Goal: Task Accomplishment & Management: Use online tool/utility

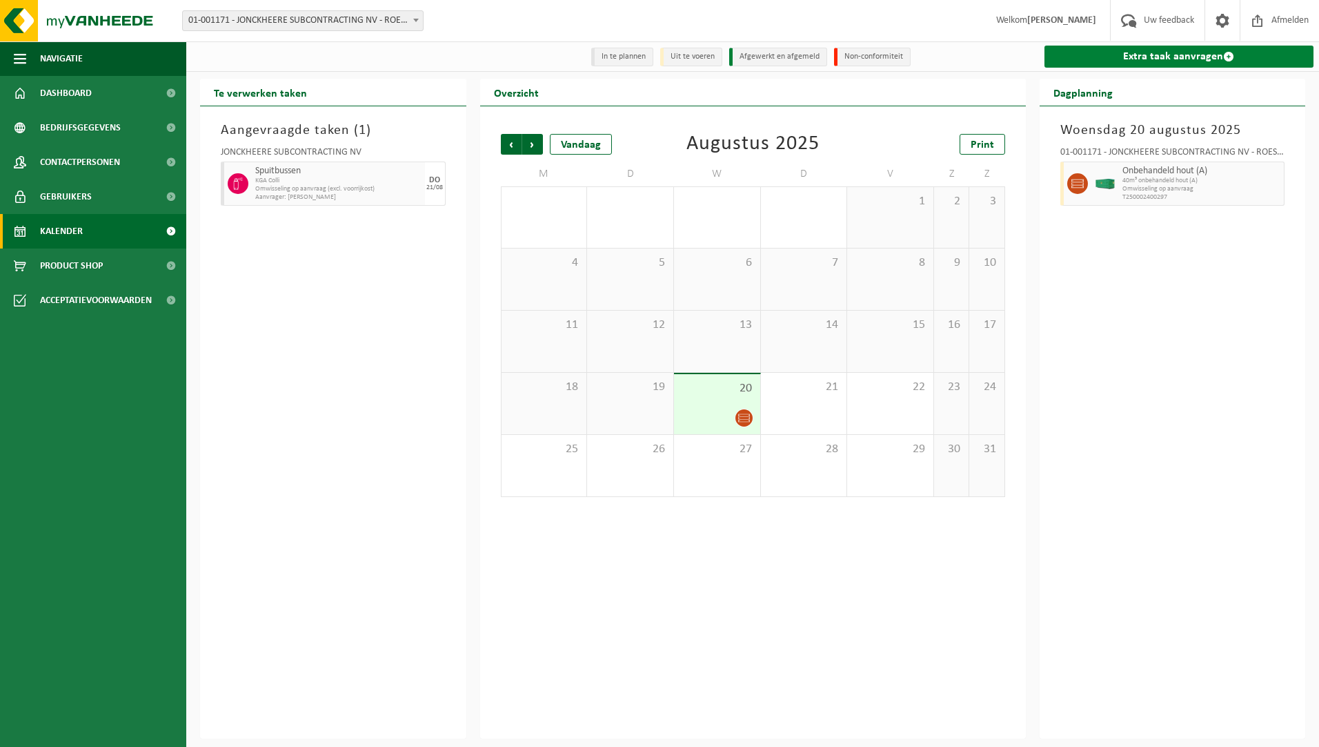
click at [1125, 61] on link "Extra taak aanvragen" at bounding box center [1180, 57] width 270 height 22
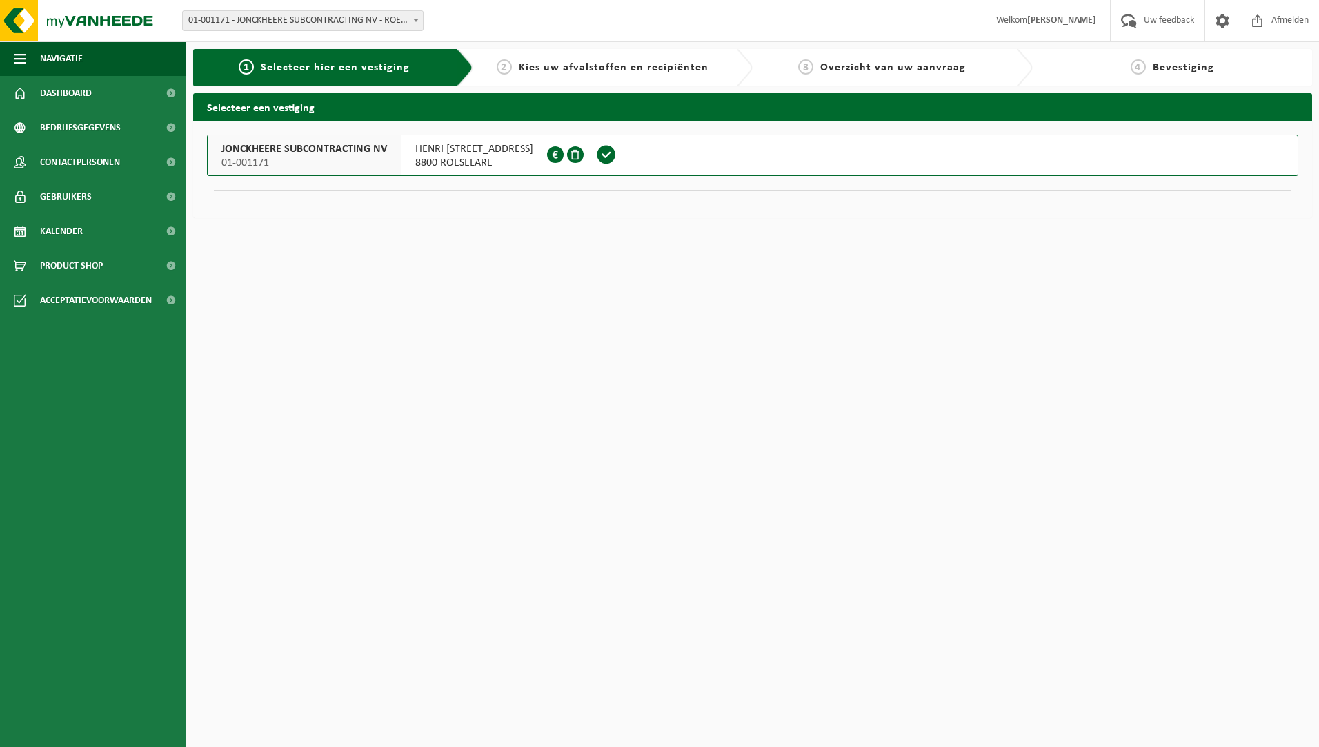
click at [465, 154] on span "HENRI JONCKHEERESTRAAT 5" at bounding box center [474, 149] width 118 height 14
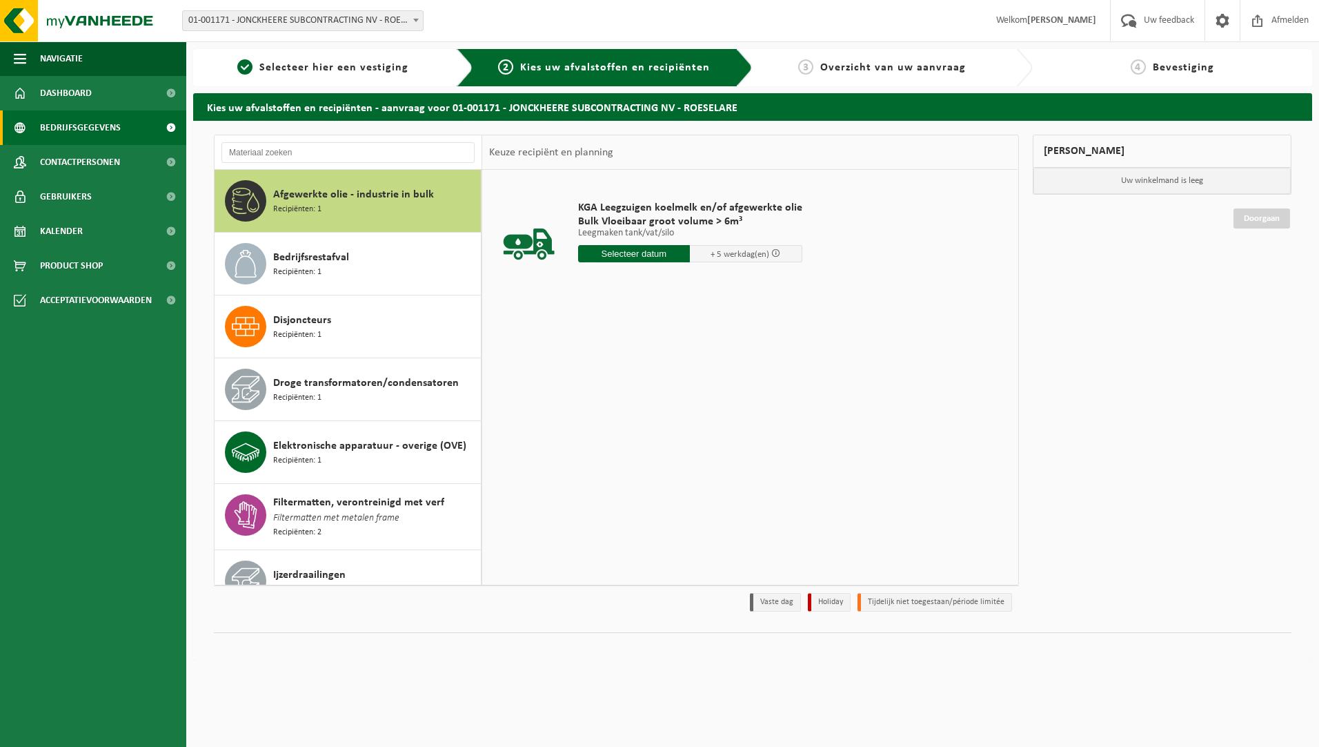
click at [99, 126] on span "Bedrijfsgegevens" at bounding box center [80, 127] width 81 height 35
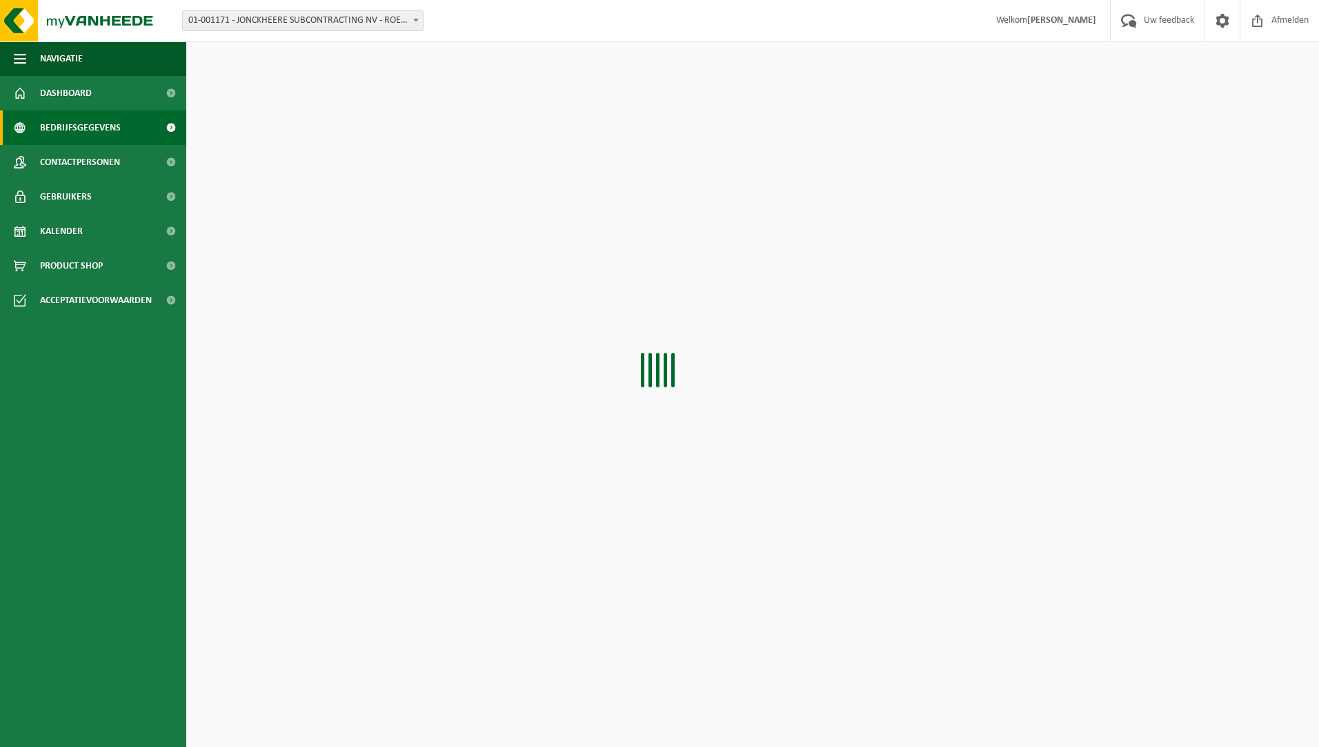
click at [99, 126] on span "Bedrijfsgegevens" at bounding box center [80, 127] width 81 height 35
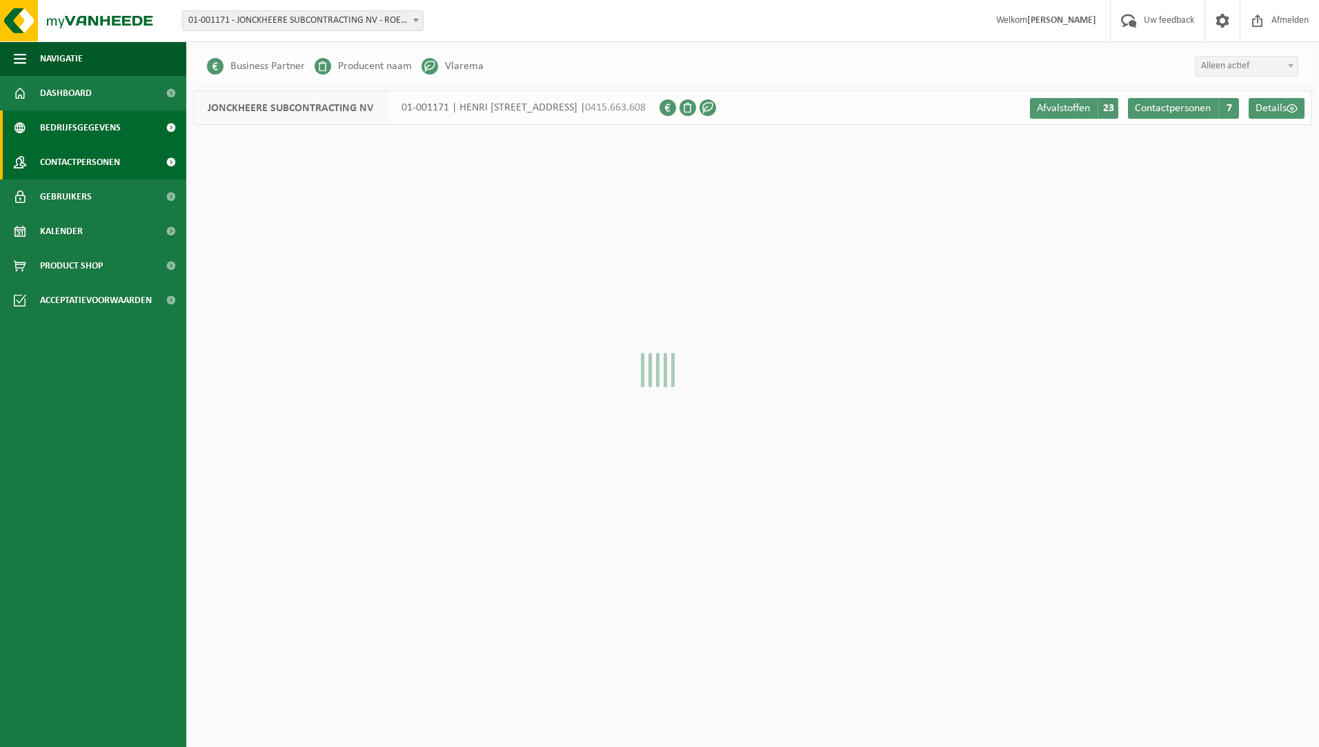
click at [95, 155] on span "Contactpersonen" at bounding box center [80, 162] width 80 height 35
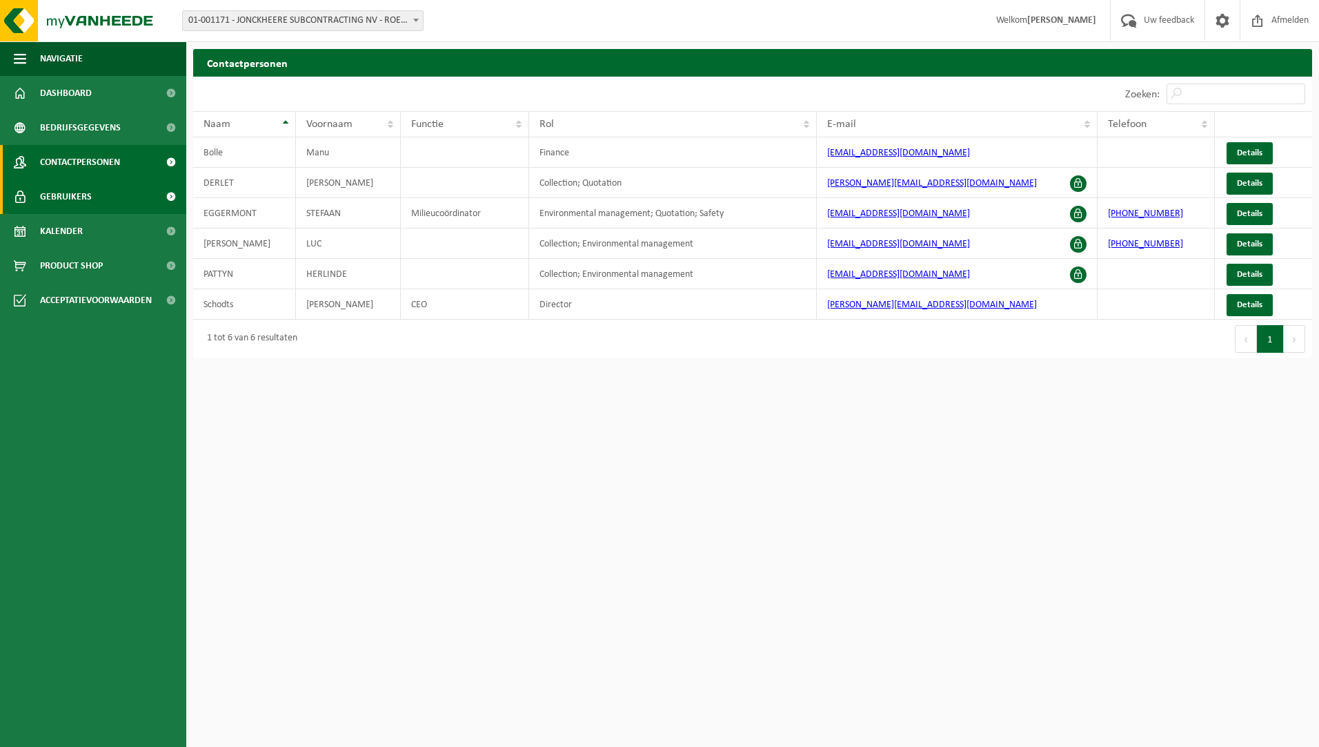
click at [85, 195] on span "Gebruikers" at bounding box center [66, 196] width 52 height 35
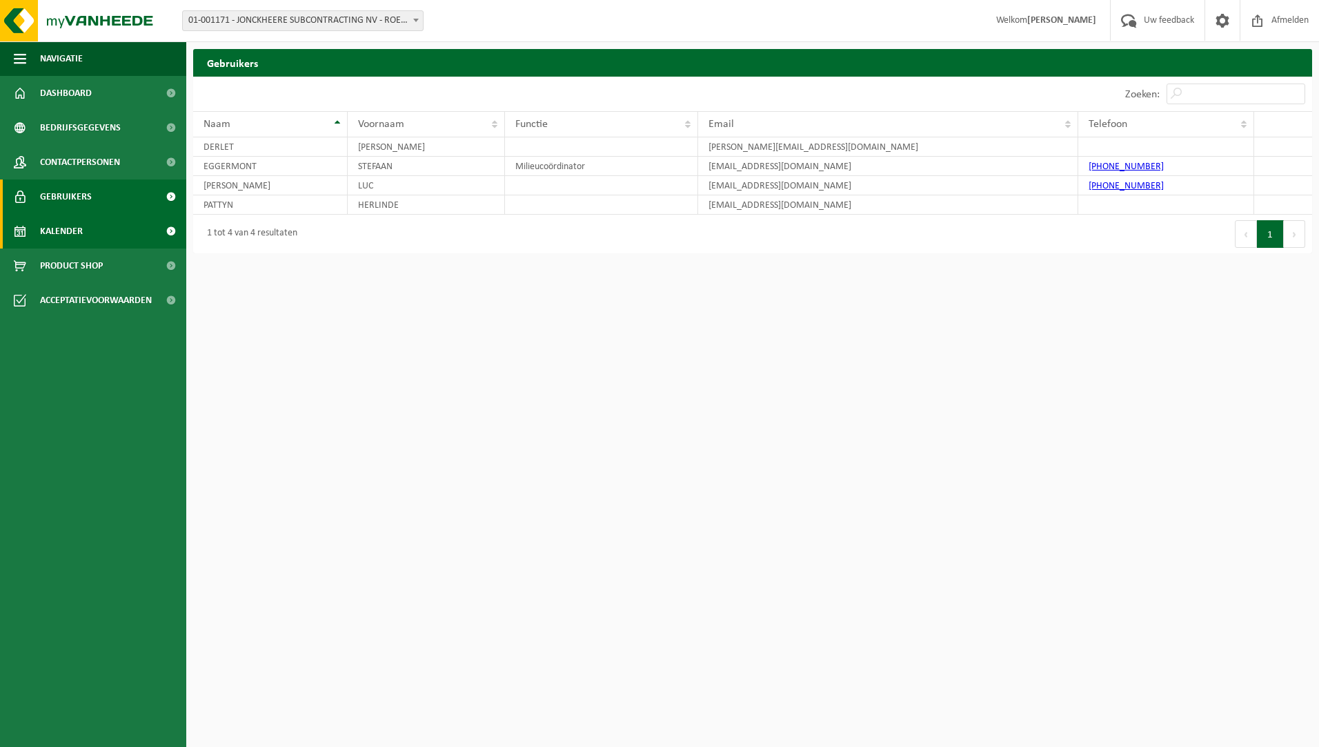
click at [73, 230] on span "Kalender" at bounding box center [61, 231] width 43 height 35
